Goal: Task Accomplishment & Management: Use online tool/utility

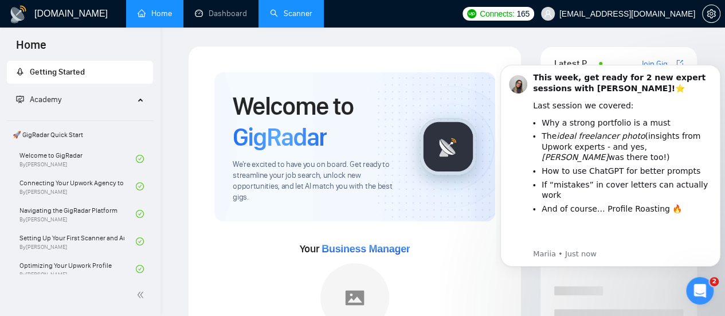
click at [298, 16] on link "Scanner" at bounding box center [291, 14] width 42 height 10
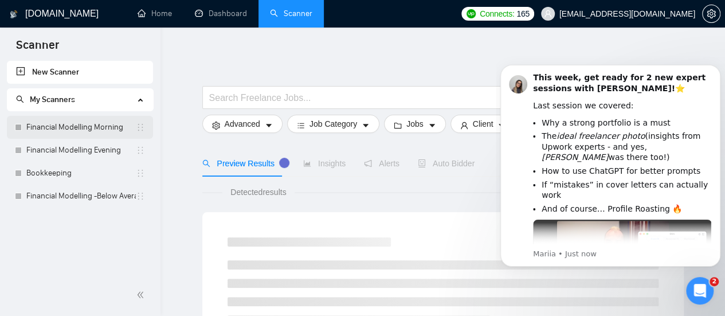
click at [71, 125] on link "Financial Modelling Morning" at bounding box center [80, 127] width 109 height 23
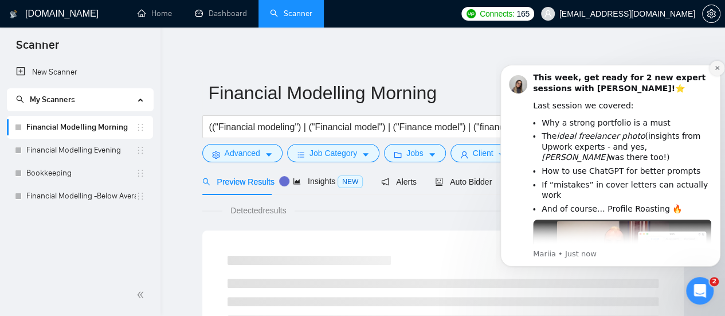
click at [717, 66] on icon "Dismiss notification" at bounding box center [717, 68] width 6 height 6
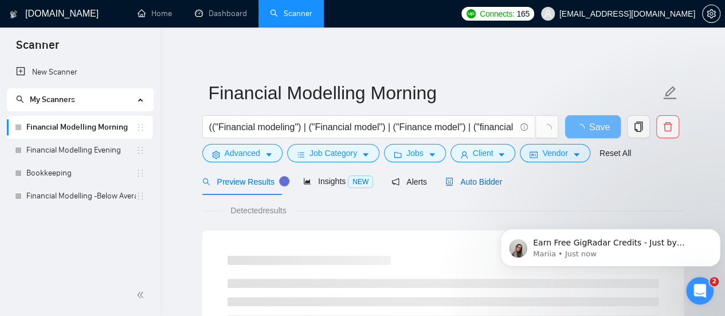
click at [477, 183] on span "Auto Bidder" at bounding box center [473, 181] width 57 height 9
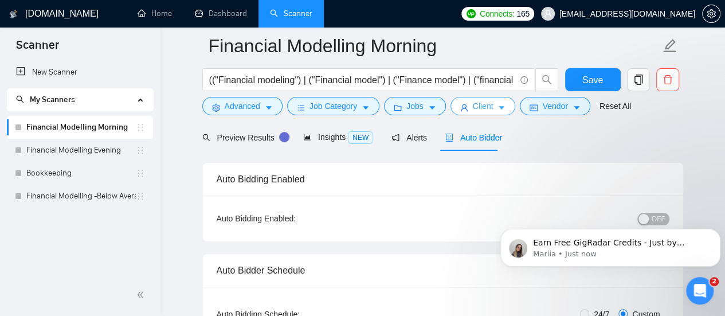
scroll to position [77, 0]
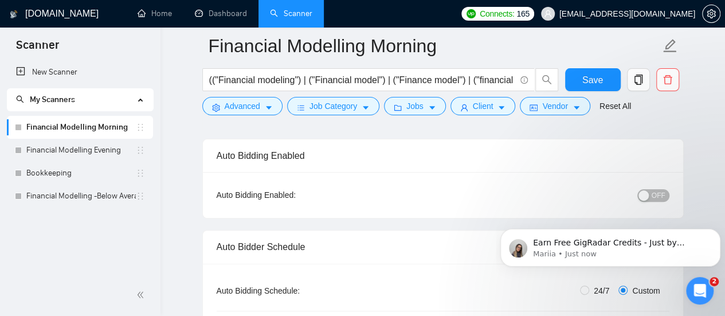
click at [660, 194] on span "OFF" at bounding box center [658, 195] width 14 height 13
click at [597, 91] on button "Save" at bounding box center [593, 79] width 56 height 23
click at [658, 194] on div "button" at bounding box center [663, 195] width 10 height 10
click at [654, 194] on button "ON" at bounding box center [654, 195] width 29 height 13
click at [606, 72] on button "Save" at bounding box center [593, 79] width 56 height 23
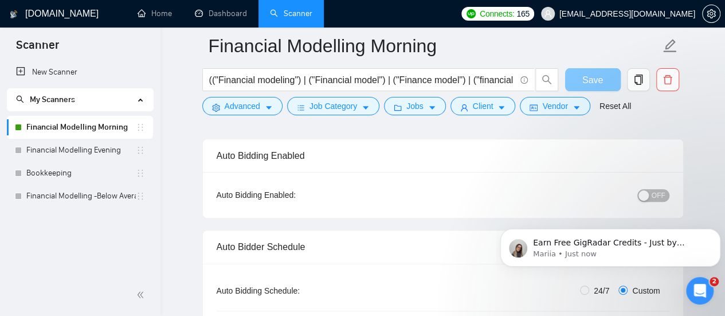
click at [602, 78] on button "Save" at bounding box center [593, 79] width 56 height 23
